Goal: Transaction & Acquisition: Subscribe to service/newsletter

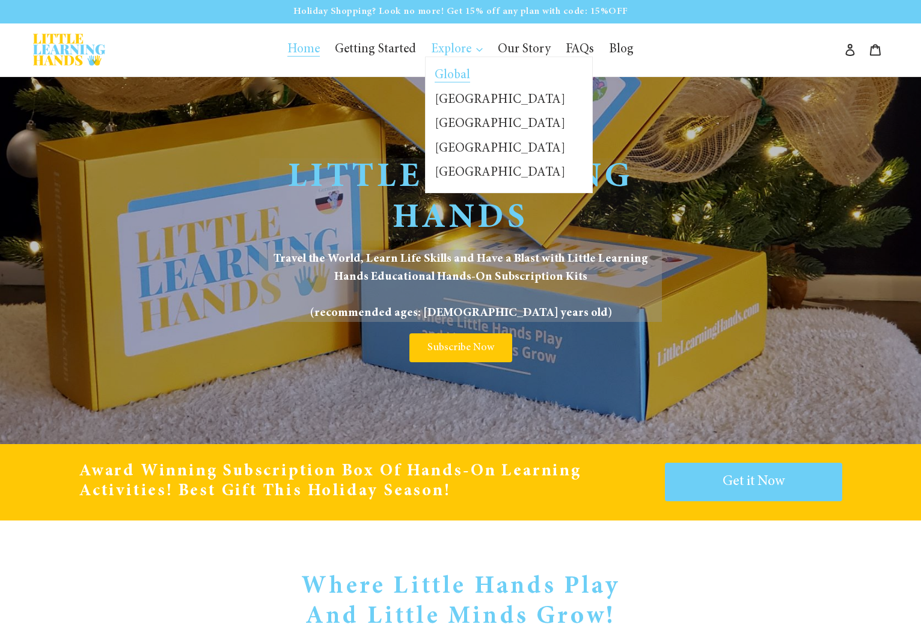
click at [454, 70] on span "Global" at bounding box center [452, 75] width 35 height 13
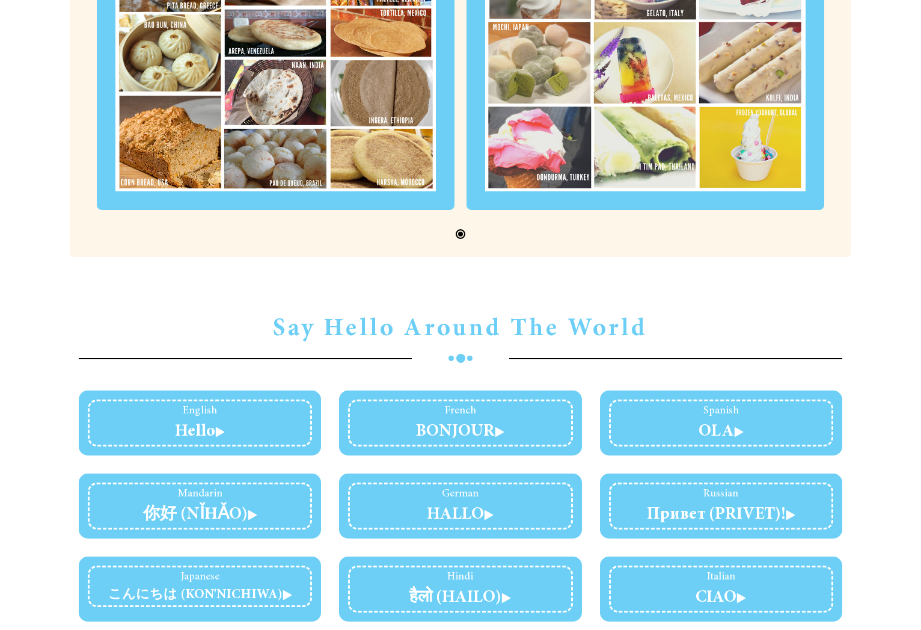
scroll to position [2086, 0]
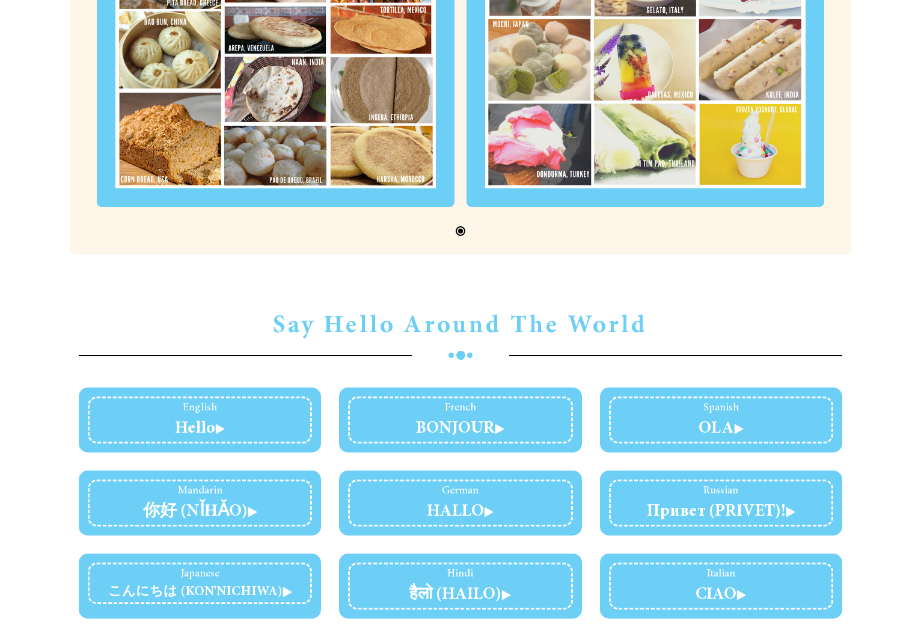
click at [726, 402] on link "Spanish OLA" at bounding box center [721, 418] width 45 height 33
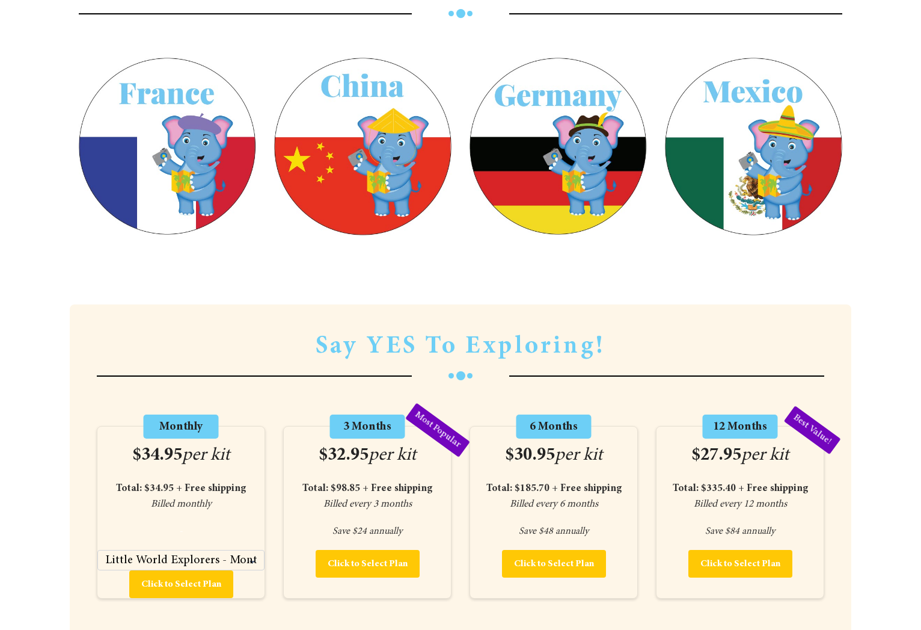
scroll to position [4049, 0]
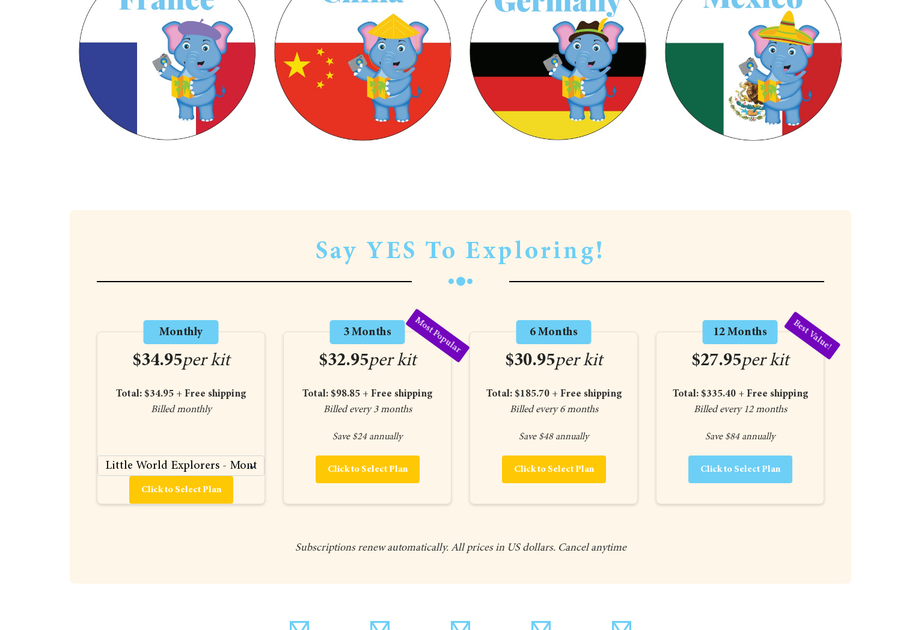
click at [738, 455] on button "Click to Select Plan" at bounding box center [741, 469] width 104 height 28
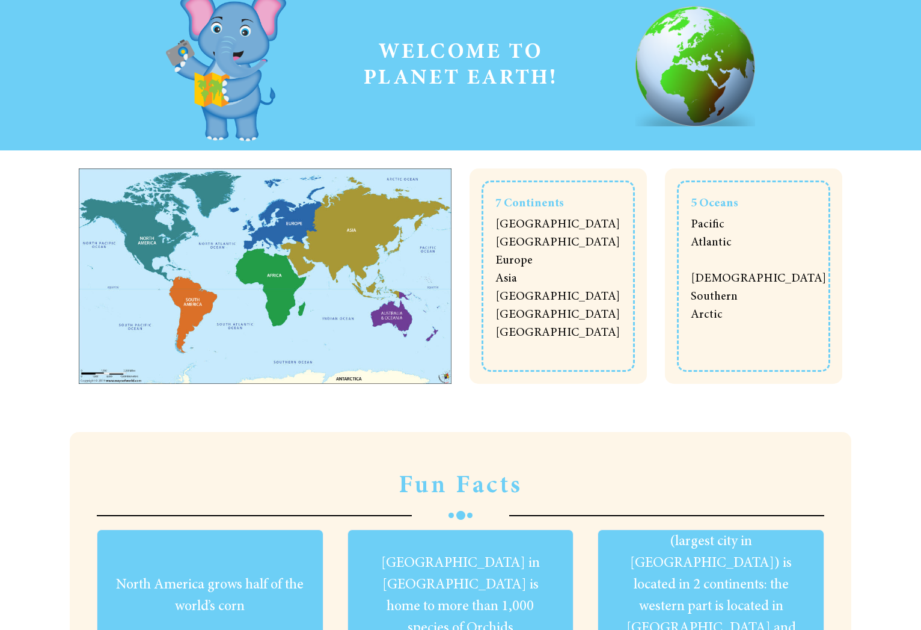
scroll to position [0, 0]
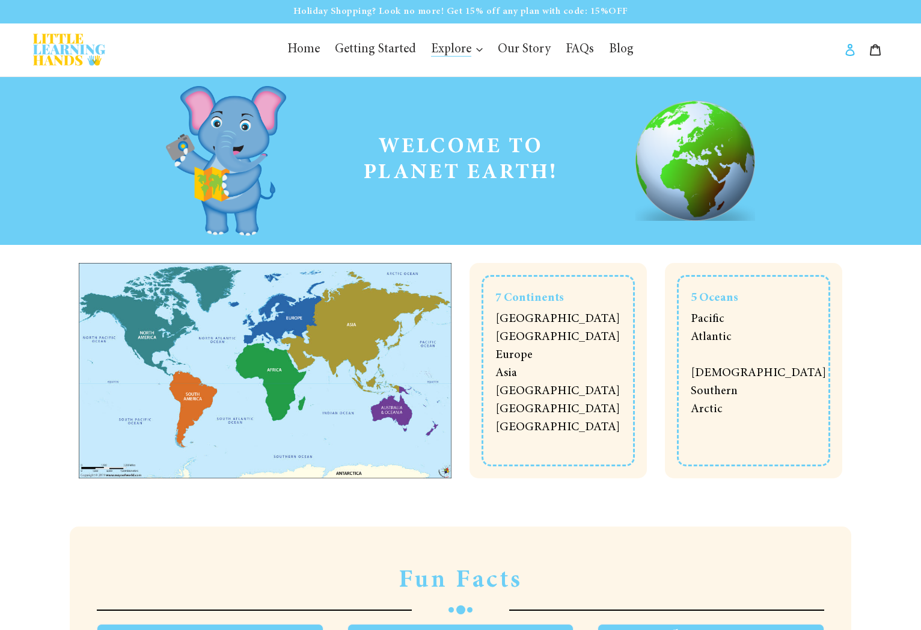
click at [856, 55] on link "Log in" at bounding box center [850, 50] width 25 height 30
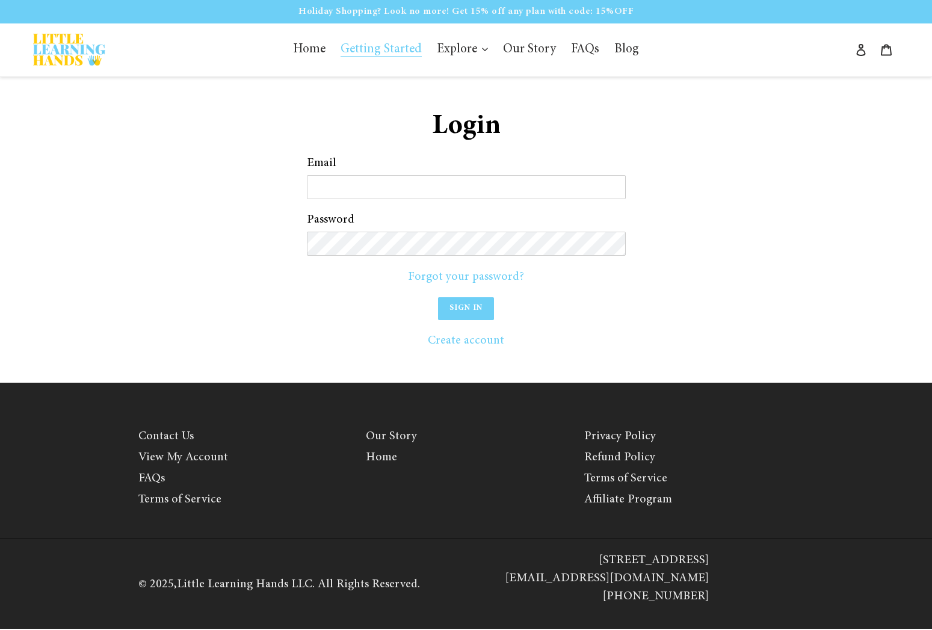
click at [389, 54] on span "Getting Started" at bounding box center [380, 49] width 81 height 13
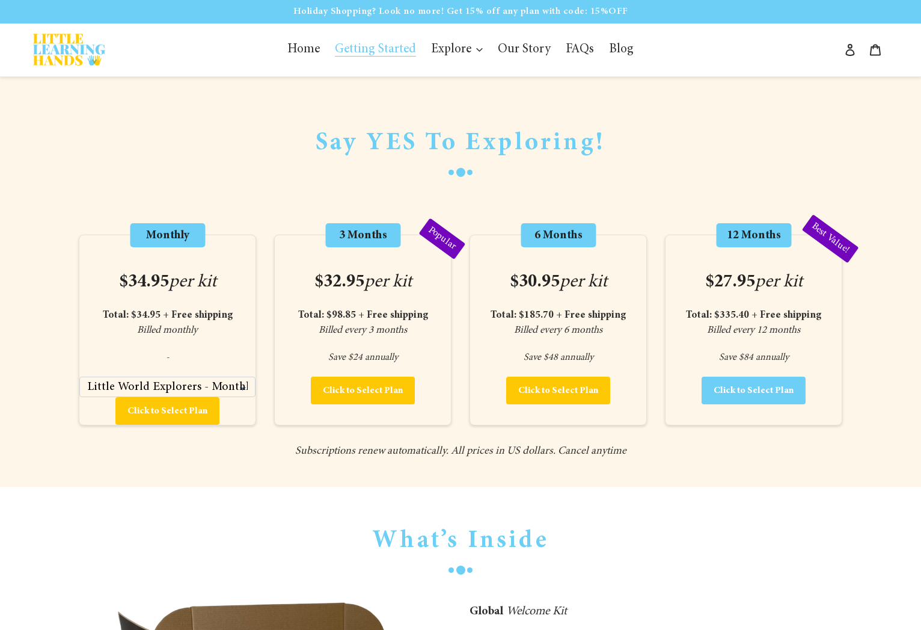
click at [778, 392] on span "Click to Select Plan" at bounding box center [754, 391] width 80 height 10
click at [762, 398] on div "Default Title - $335.40 Click to Select Plan Adding..." at bounding box center [754, 391] width 176 height 28
click at [764, 398] on div "Default Title - $335.40 Click to Select Plan Adding..." at bounding box center [754, 391] width 176 height 28
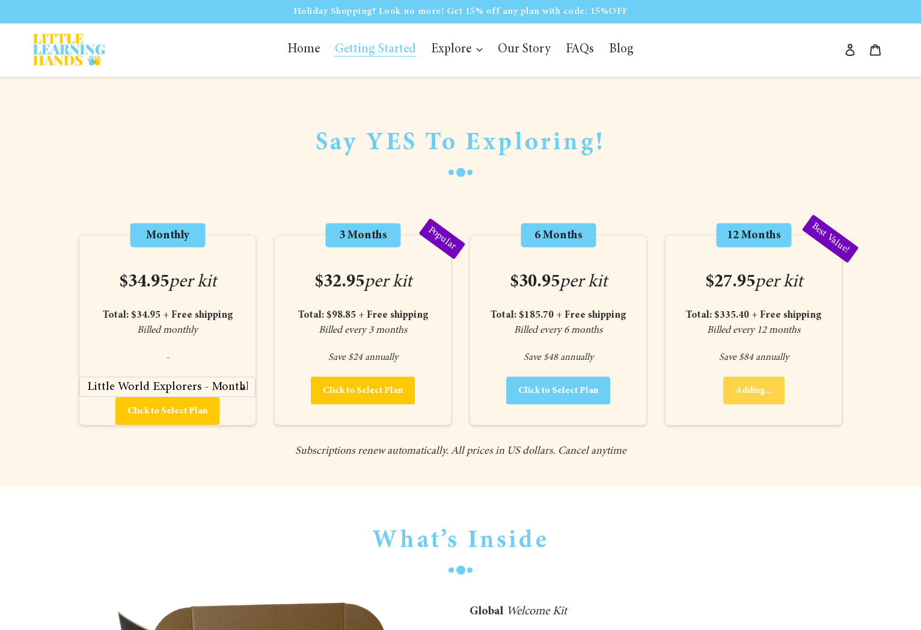
click at [589, 402] on button "Click to Select Plan" at bounding box center [558, 391] width 104 height 28
click at [762, 327] on icon "Billed every 12 months" at bounding box center [753, 330] width 93 height 10
drag, startPoint x: 751, startPoint y: 296, endPoint x: 741, endPoint y: 270, distance: 27.8
click at [750, 289] on div "12 Months Best Value! $27.95 per kit Total: $335.40 + Free shipping Billed ever…" at bounding box center [753, 330] width 177 height 191
drag, startPoint x: 741, startPoint y: 268, endPoint x: 742, endPoint y: 259, distance: 9.6
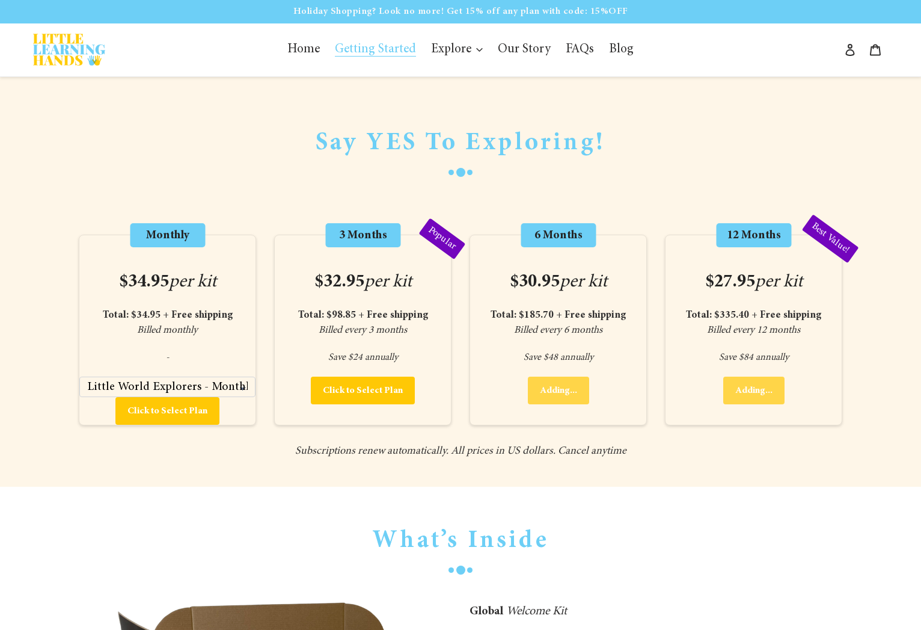
click at [742, 265] on div "12 Months Best Value! $27.95 per kit Total: $335.40 + Free shipping Billed ever…" at bounding box center [753, 330] width 177 height 191
drag, startPoint x: 743, startPoint y: 256, endPoint x: 742, endPoint y: 262, distance: 6.9
click at [742, 262] on div "12 Months Best Value! $27.95 per kit Total: $335.40 + Free shipping Billed ever…" at bounding box center [753, 330] width 177 height 191
click at [309, 53] on span "Home" at bounding box center [304, 49] width 32 height 13
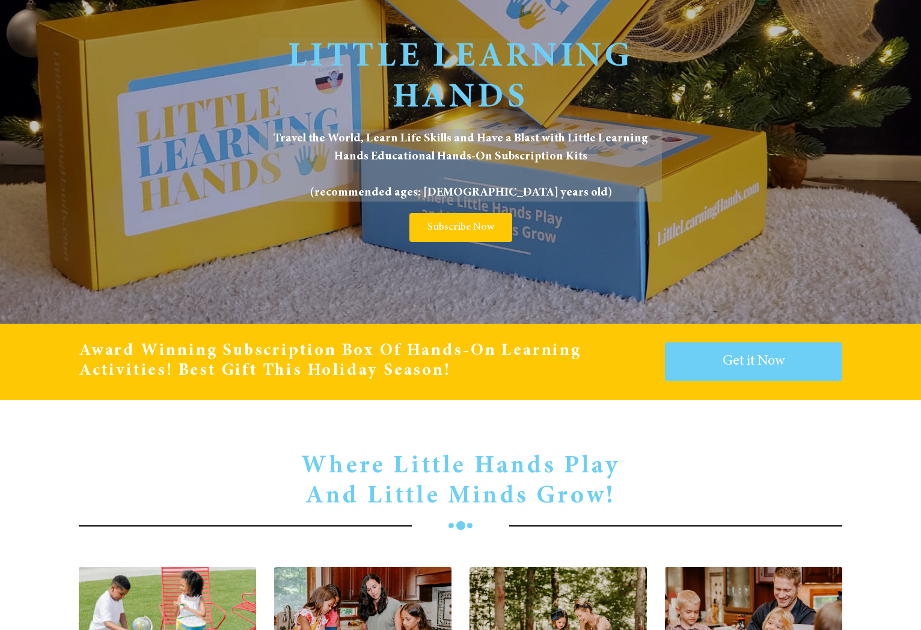
scroll to position [123, 0]
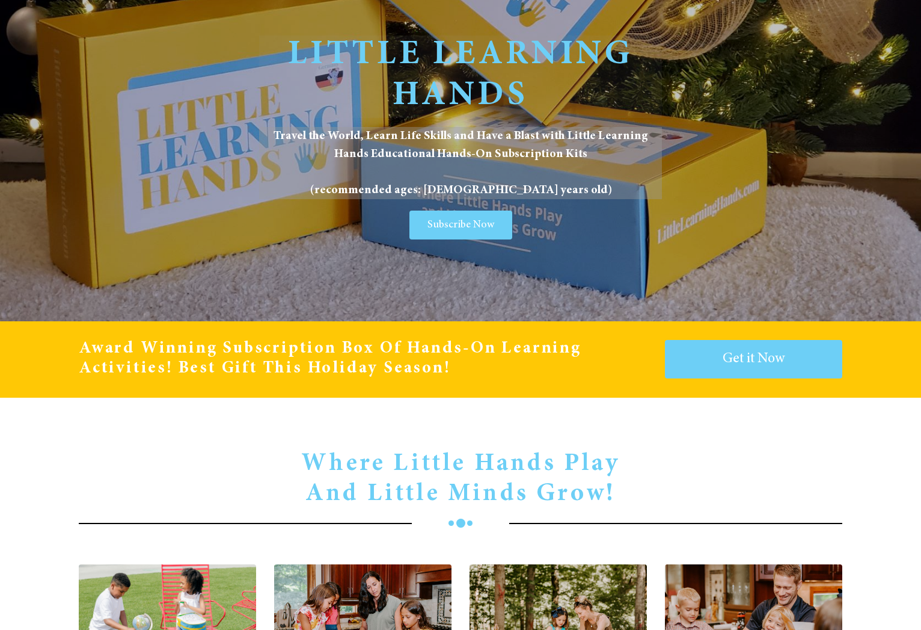
click at [478, 212] on link "Subscribe Now" at bounding box center [461, 225] width 103 height 29
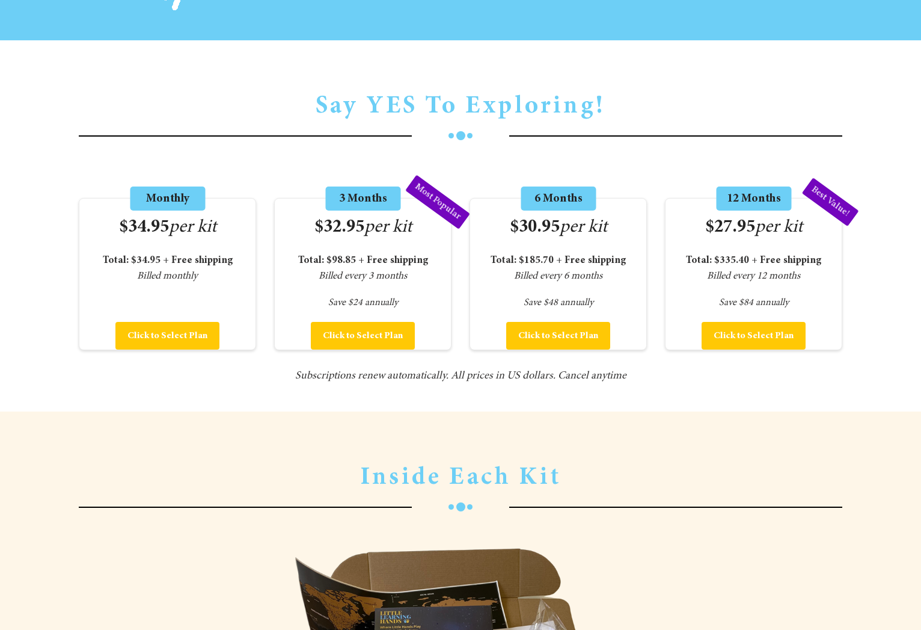
scroll to position [1663, 0]
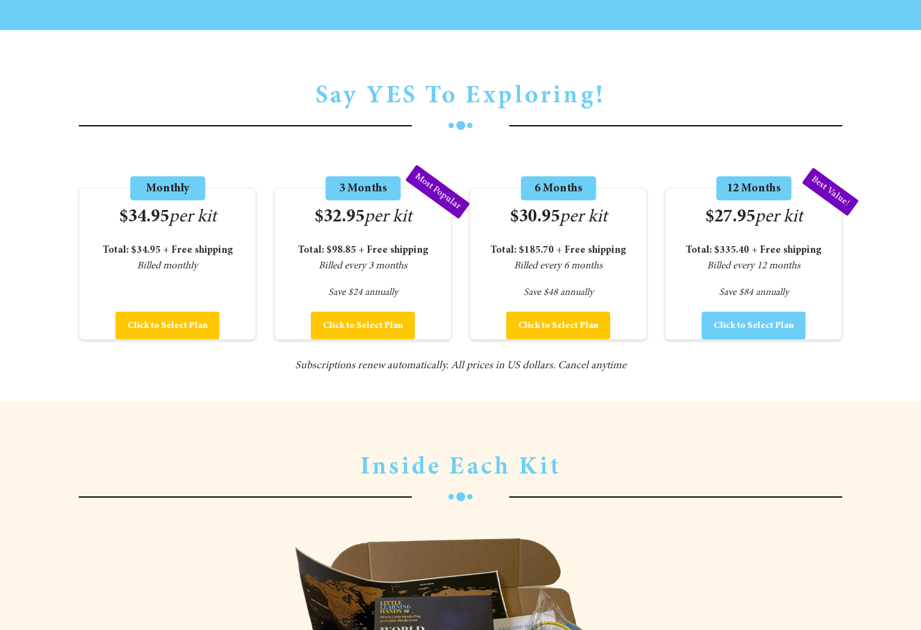
click at [785, 336] on button "Click to Select Plan" at bounding box center [754, 326] width 104 height 28
